Goal: Obtain resource: Obtain resource

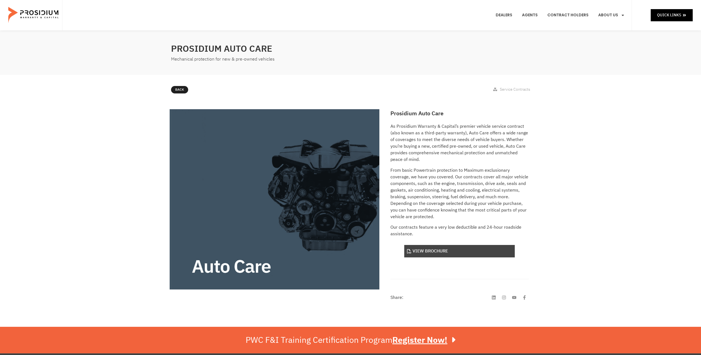
click at [439, 249] on link "View Brochure" at bounding box center [459, 251] width 111 height 12
click at [573, 16] on link "Contract Holders" at bounding box center [567, 15] width 49 height 20
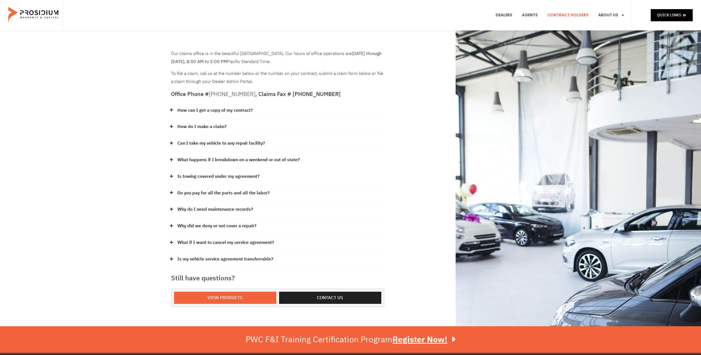
click at [170, 109] on icon at bounding box center [172, 110] width 4 height 4
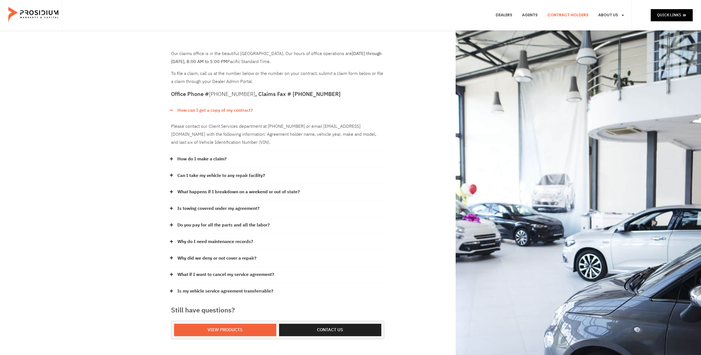
click at [171, 176] on icon at bounding box center [171, 175] width 3 height 3
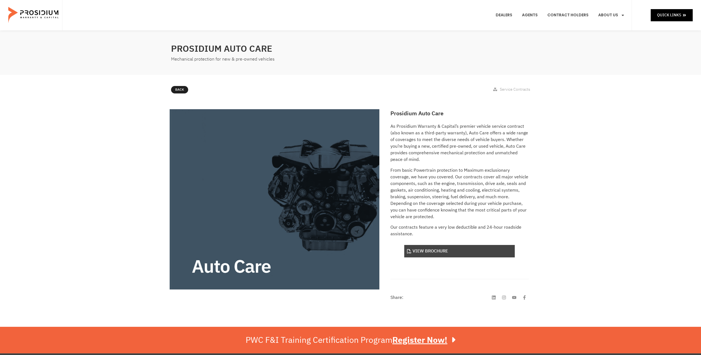
click at [441, 248] on link "View Brochure" at bounding box center [459, 251] width 111 height 12
